Goal: Register for event/course

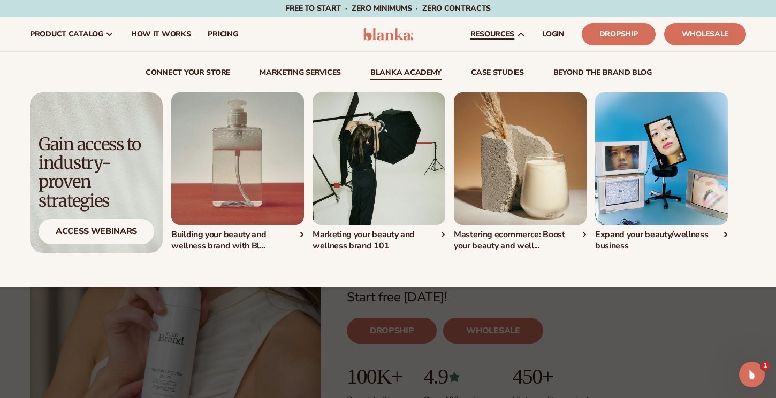
click at [237, 163] on img "1 / 4" at bounding box center [237, 159] width 133 height 133
click at [416, 73] on link "Blanka Academy" at bounding box center [405, 74] width 71 height 11
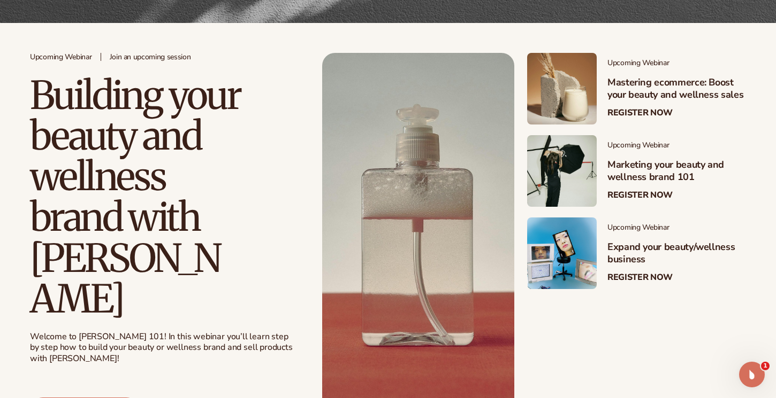
scroll to position [198, 0]
click at [424, 210] on link at bounding box center [418, 237] width 192 height 371
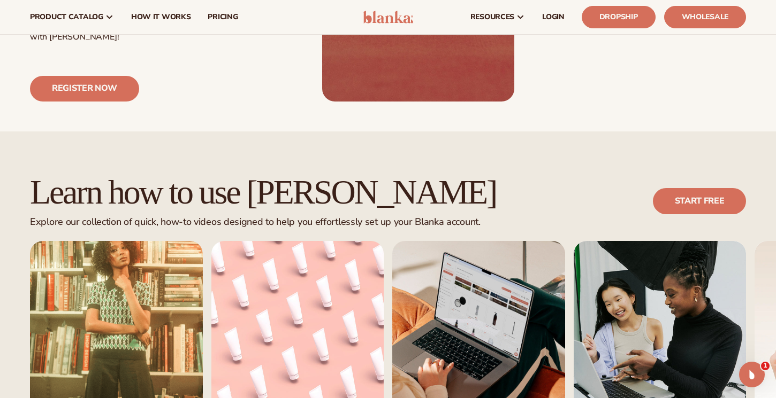
scroll to position [406, 0]
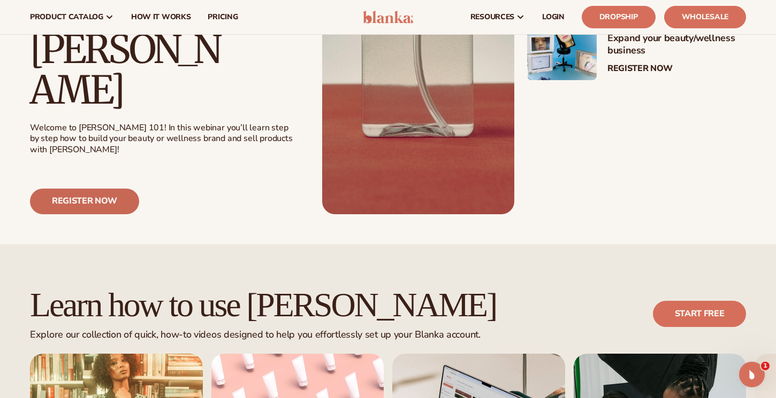
click at [104, 189] on link "Register now" at bounding box center [84, 202] width 109 height 26
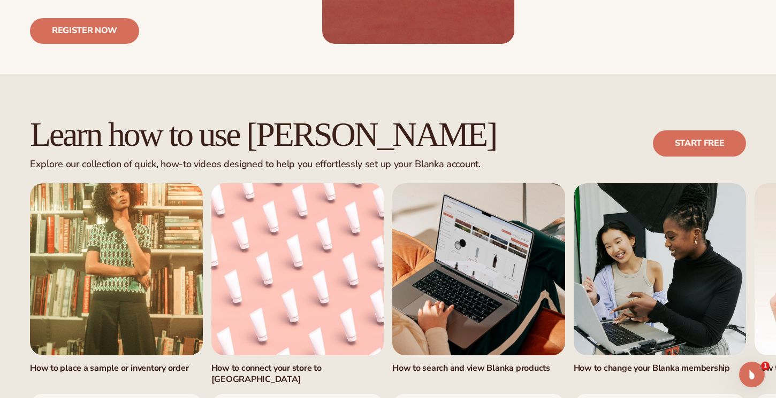
scroll to position [579, 0]
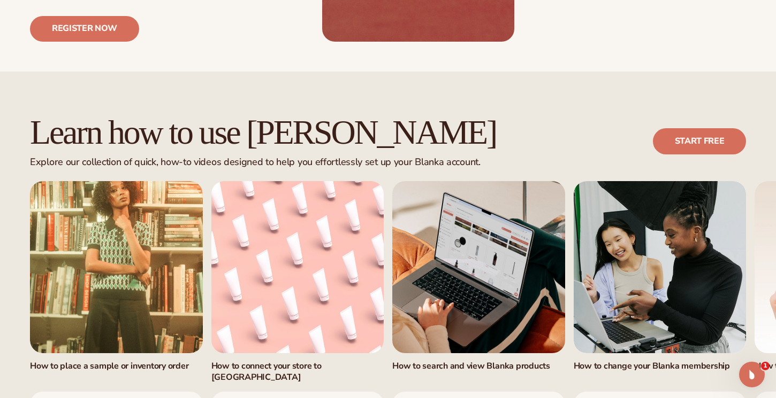
click at [104, 392] on link "watch now" at bounding box center [116, 405] width 173 height 26
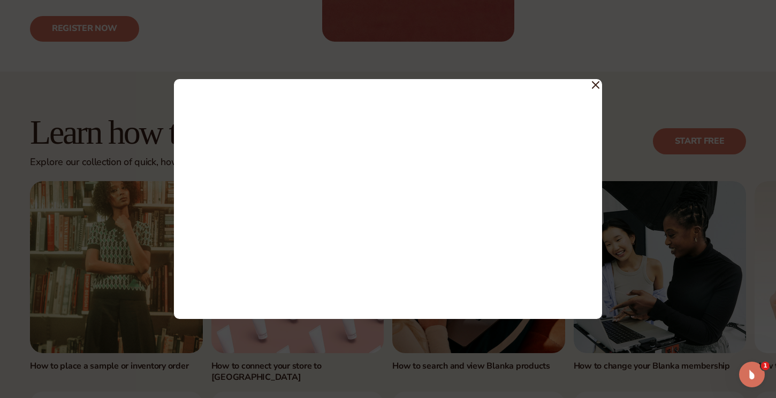
click at [596, 90] on span at bounding box center [595, 84] width 7 height 19
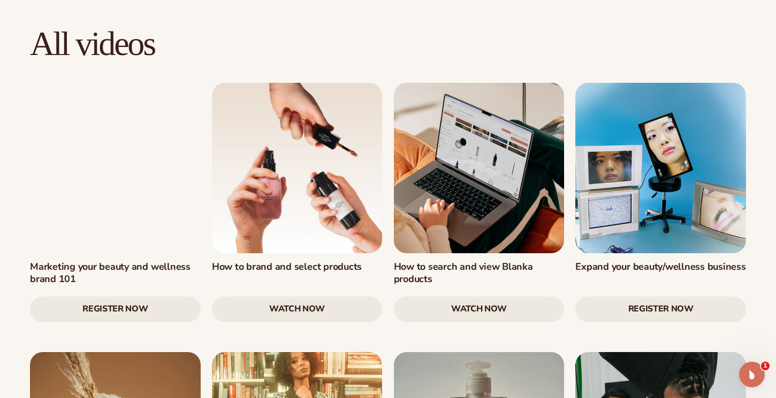
scroll to position [1058, 0]
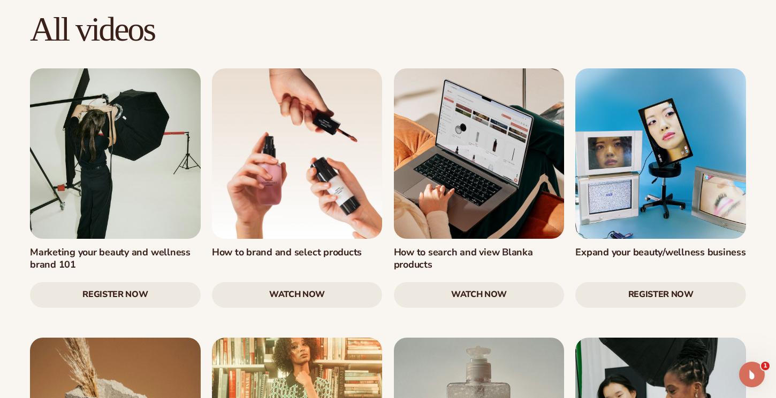
click at [109, 282] on link "Register Now" at bounding box center [115, 295] width 171 height 26
click at [120, 282] on link "Register Now" at bounding box center [115, 295] width 171 height 26
click at [280, 282] on link "watch now" at bounding box center [297, 295] width 171 height 26
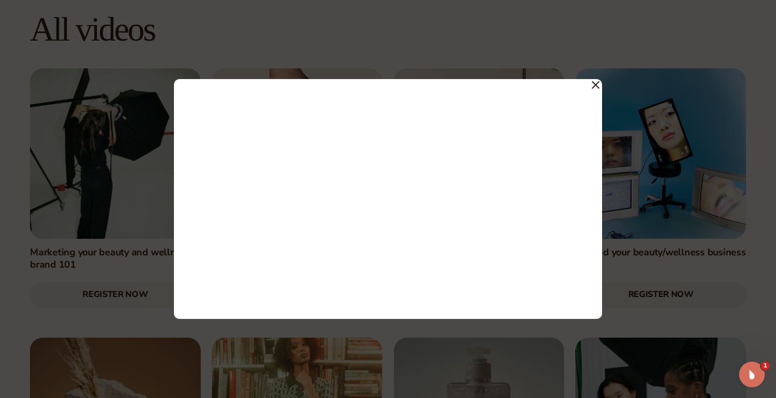
click at [595, 85] on icon at bounding box center [595, 85] width 6 height 6
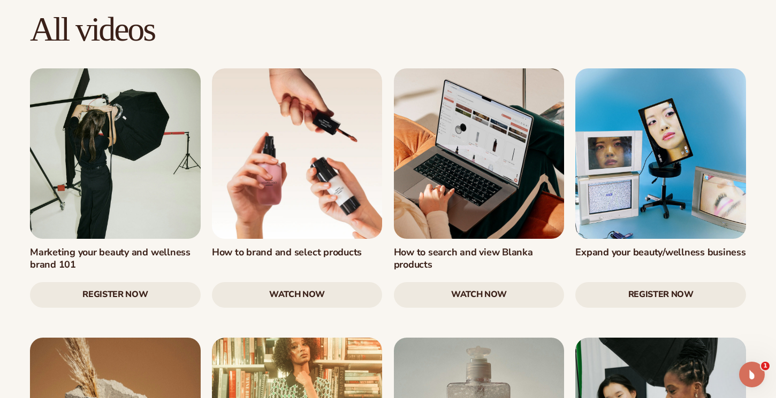
click at [612, 282] on link "Register Now" at bounding box center [660, 295] width 171 height 26
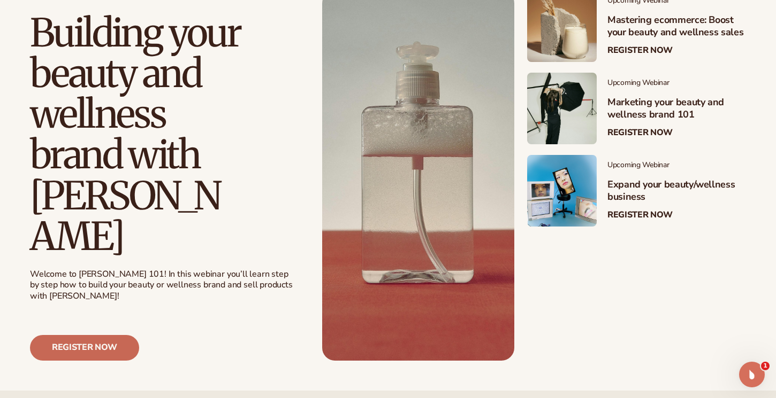
scroll to position [262, 0]
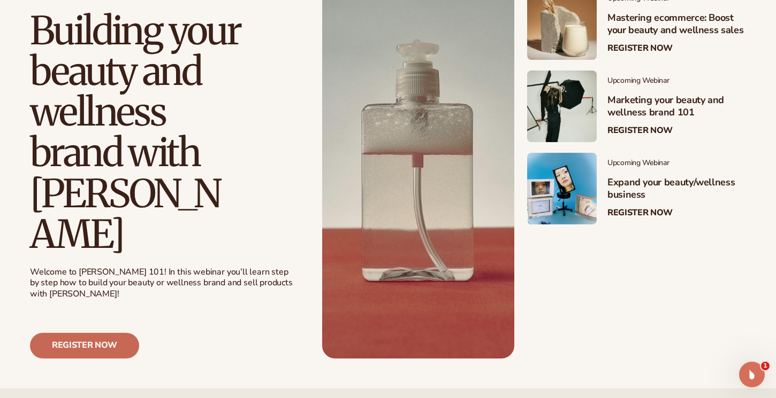
click at [75, 333] on link "Register now" at bounding box center [84, 346] width 109 height 26
click at [646, 214] on link "Register Now" at bounding box center [639, 213] width 65 height 10
click at [574, 326] on div "Upcoming Webinar Join an upcoming session Building your beauty and wellness bra…" at bounding box center [388, 173] width 776 height 431
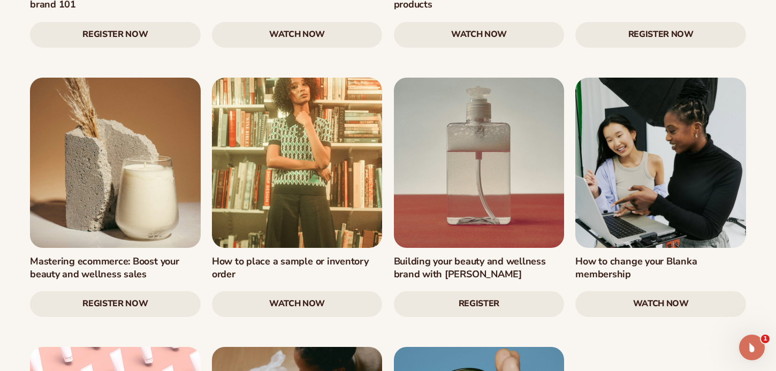
scroll to position [1319, 0]
click at [302, 290] on link "watch now" at bounding box center [297, 303] width 171 height 26
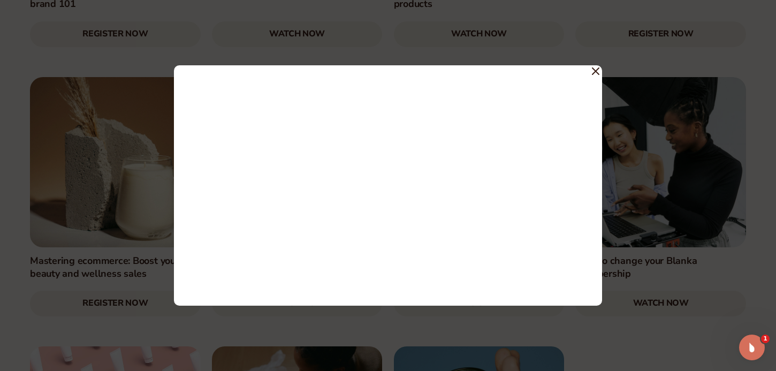
click at [593, 73] on icon at bounding box center [595, 71] width 6 height 6
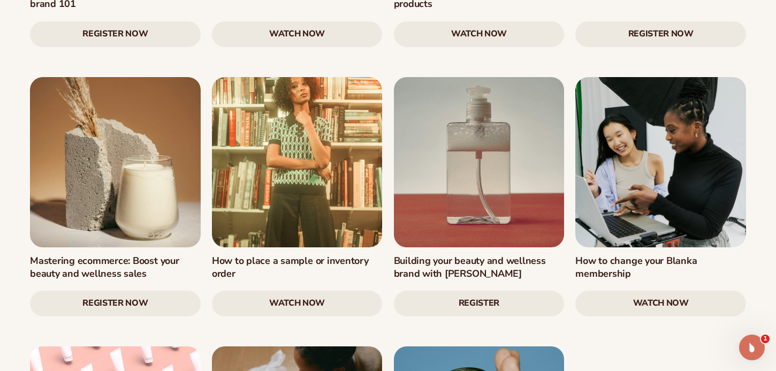
click at [95, 290] on link "Register Now" at bounding box center [115, 303] width 171 height 26
click at [603, 290] on link "watch now" at bounding box center [660, 303] width 171 height 26
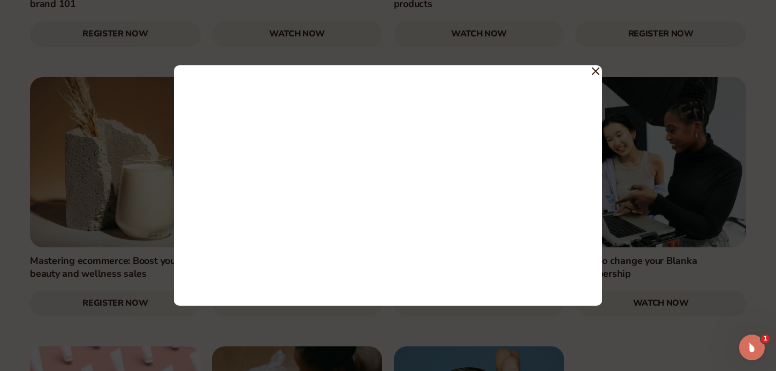
click at [595, 73] on icon at bounding box center [595, 70] width 7 height 7
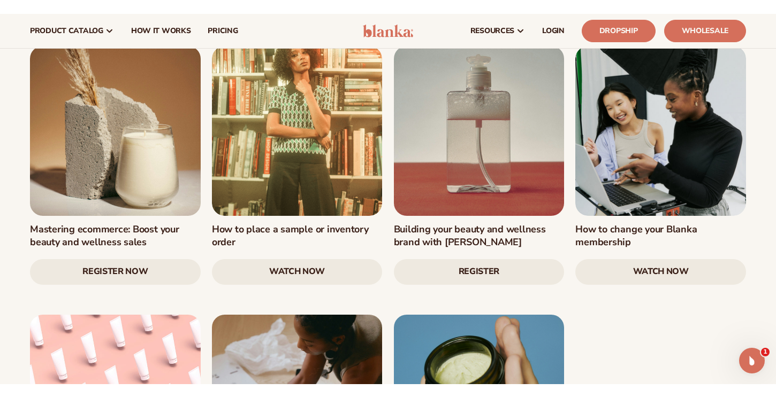
scroll to position [1360, 0]
